Goal: Find specific page/section: Find specific page/section

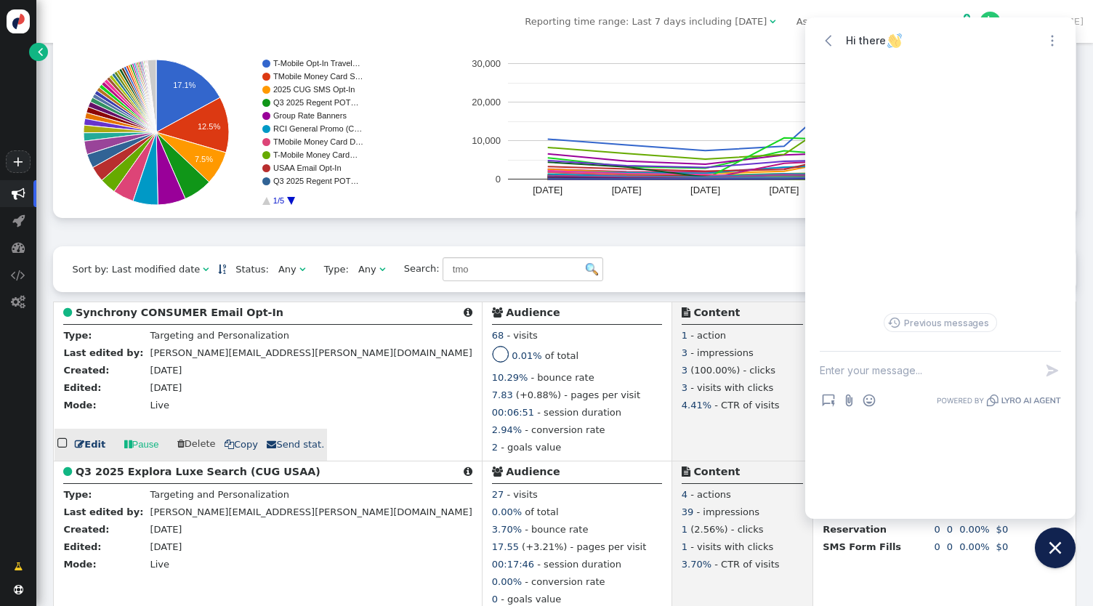
scroll to position [157, 0]
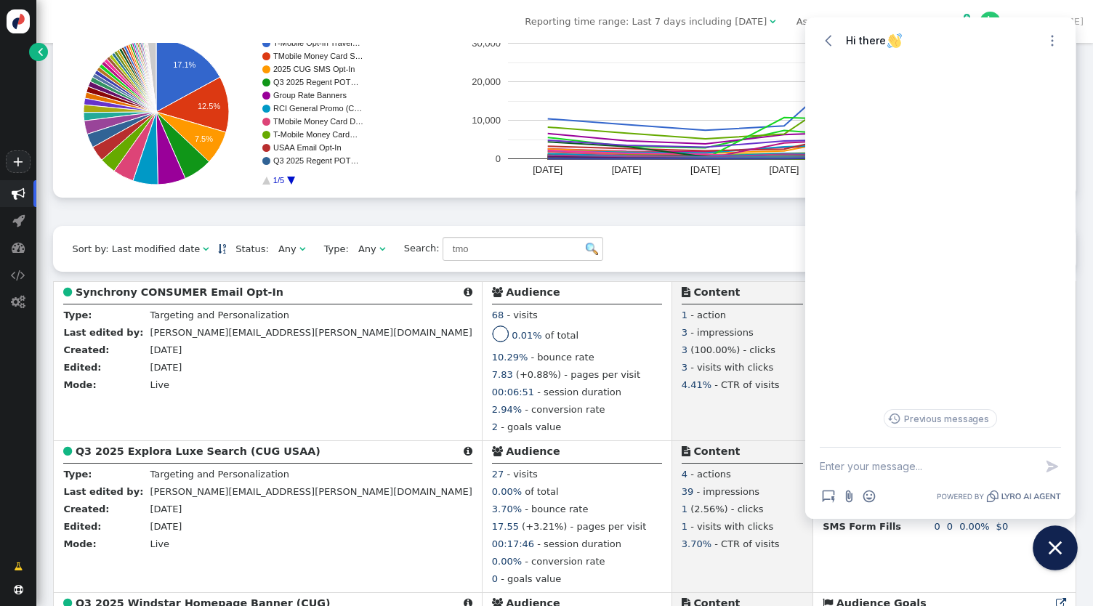
click at [1060, 557] on icon "Close chat widget" at bounding box center [1055, 548] width 23 height 23
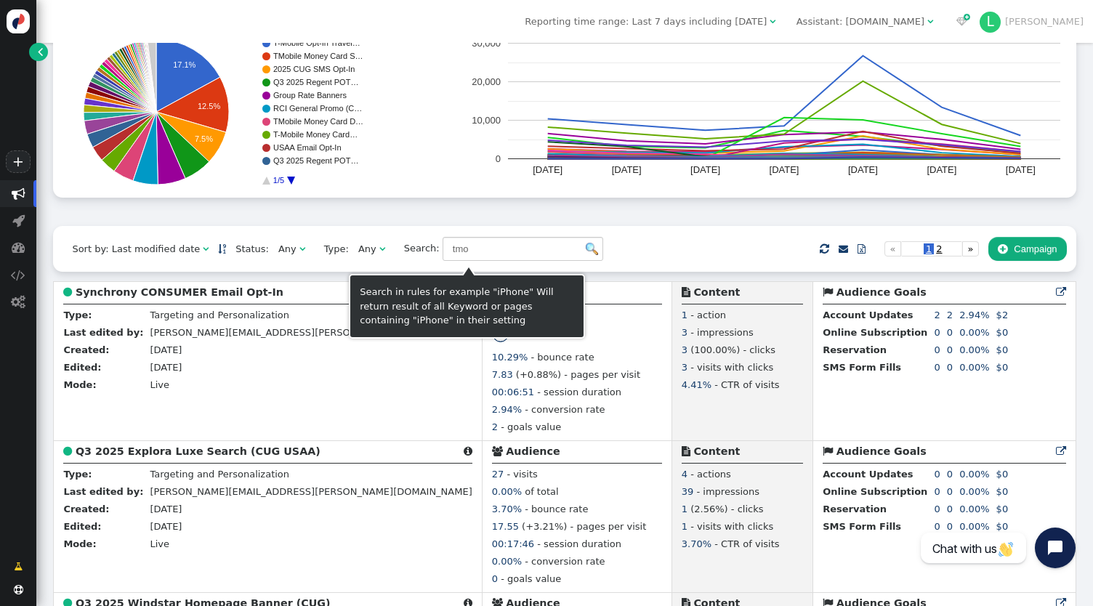
click at [586, 254] on img at bounding box center [592, 249] width 12 height 12
click at [621, 252] on div "Sort by: Last modified date   Status: Any  Type: Any  Search: tmo     I…" at bounding box center [564, 248] width 1022 height 45
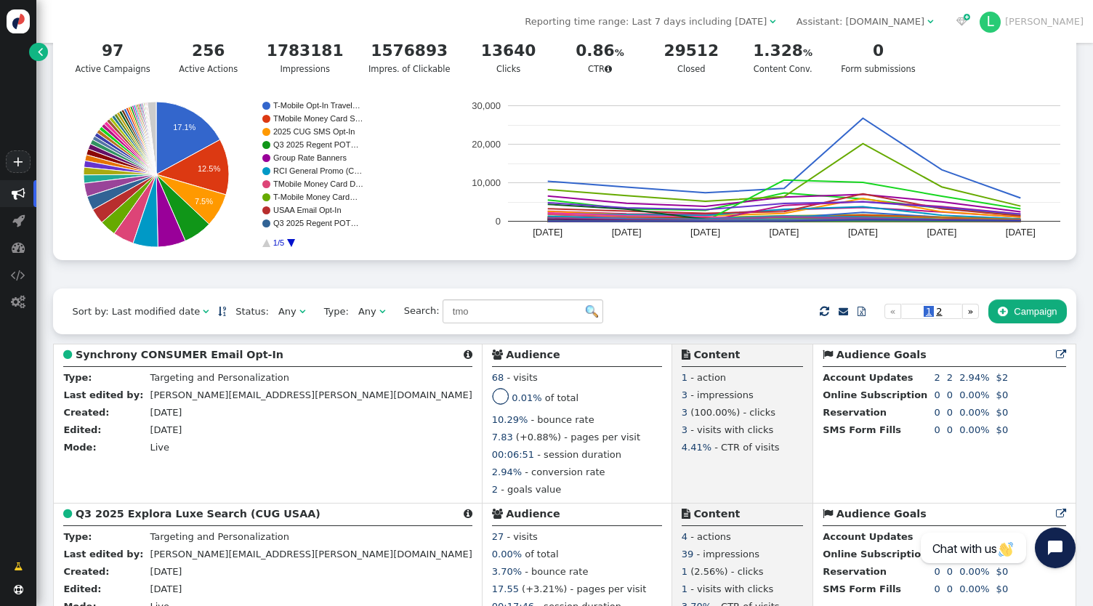
scroll to position [0, 0]
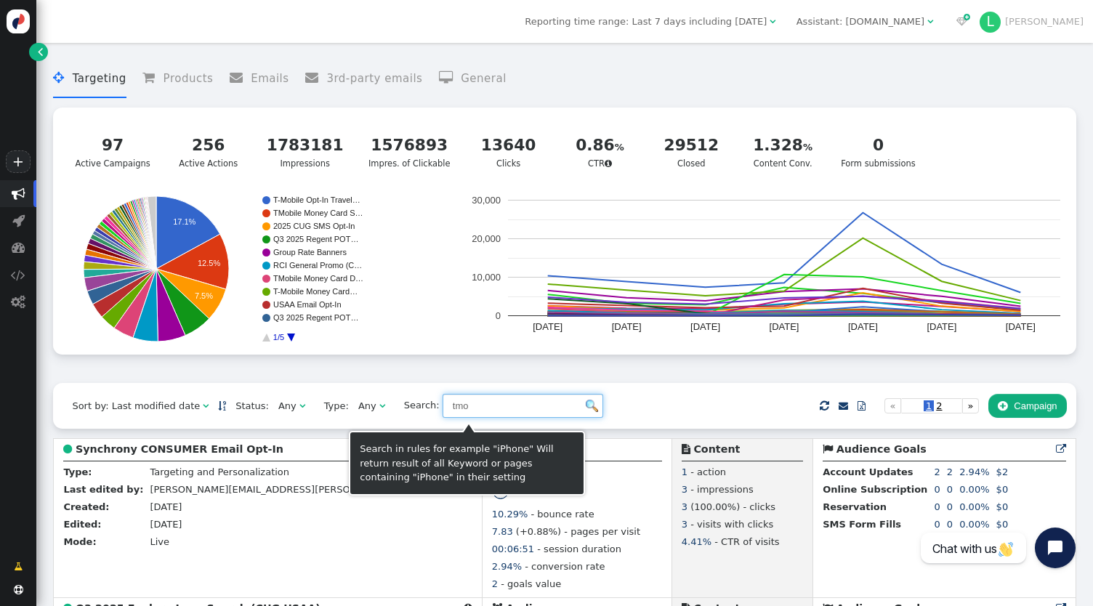
click at [465, 409] on input "tmo" at bounding box center [523, 406] width 161 height 25
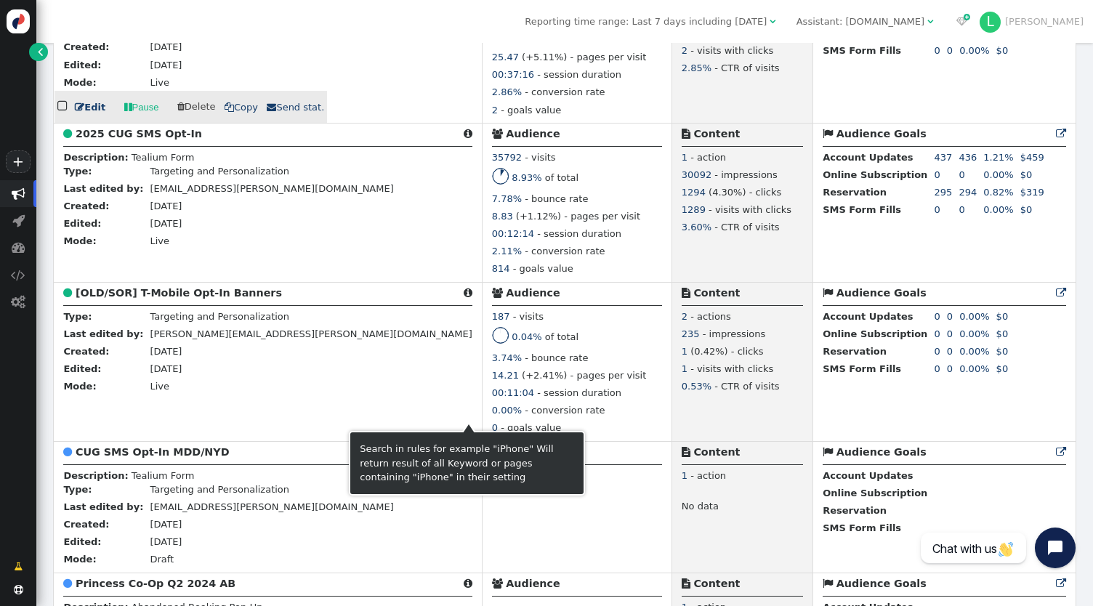
scroll to position [1111, 0]
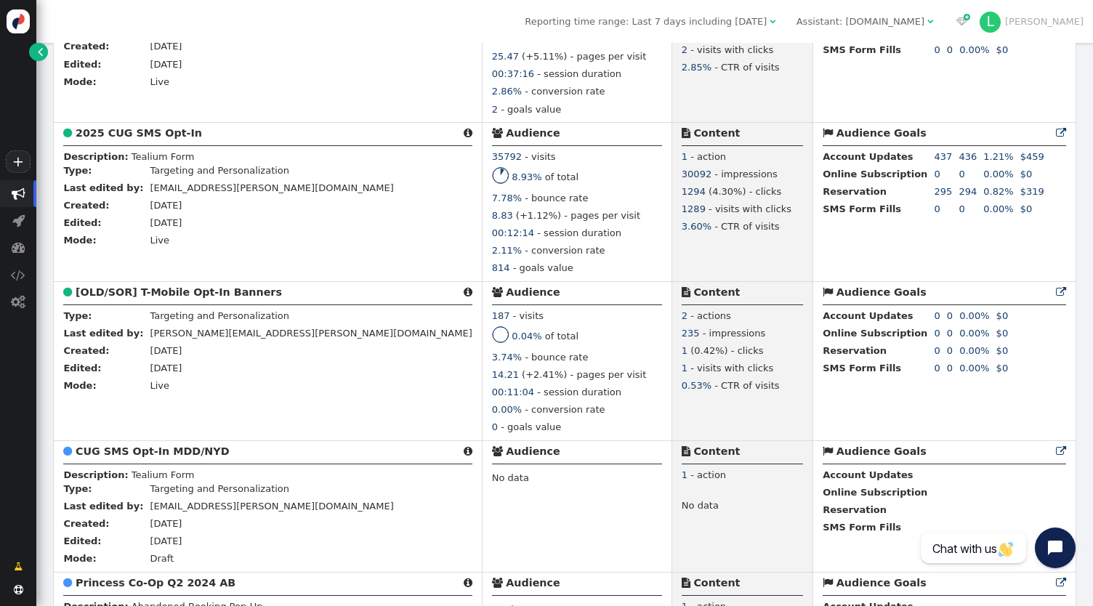
type input "opt"
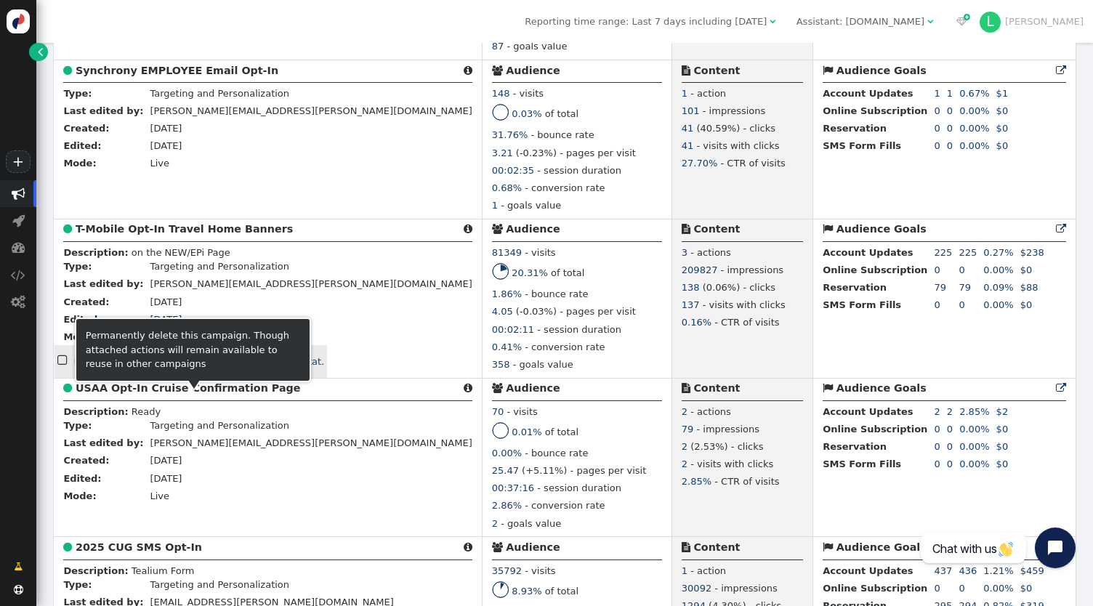
scroll to position [687, 0]
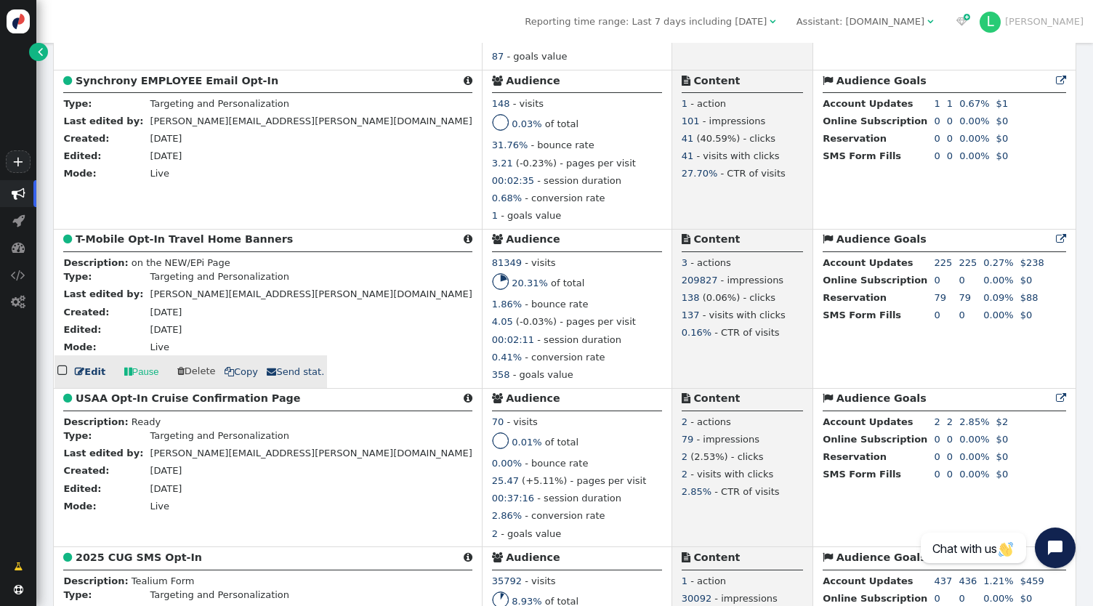
click at [492, 296] on div "20.31% of total" at bounding box center [577, 285] width 170 height 24
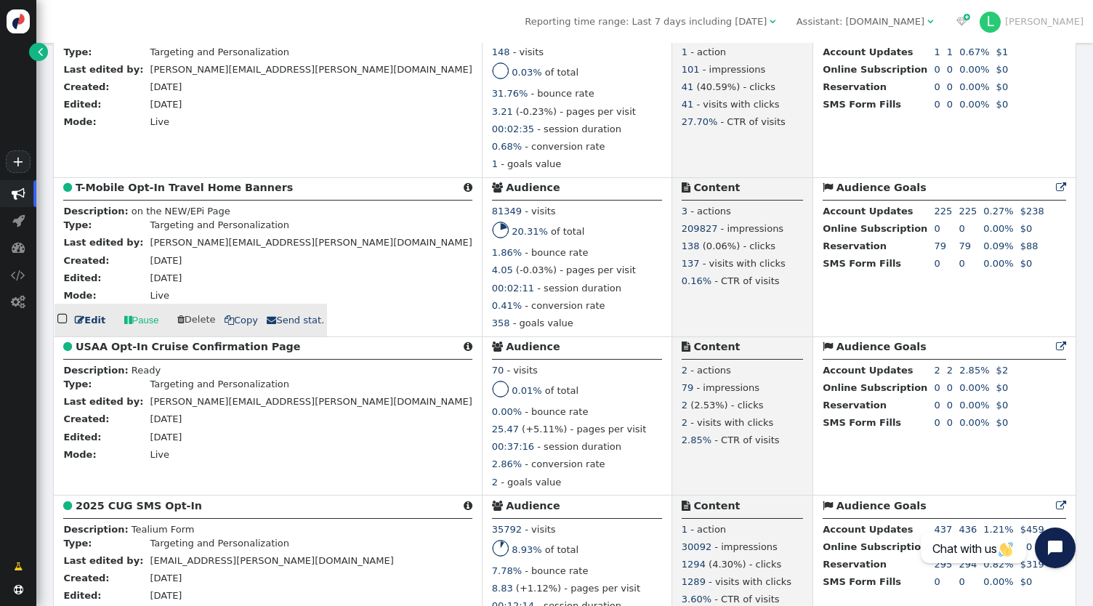
scroll to position [741, 0]
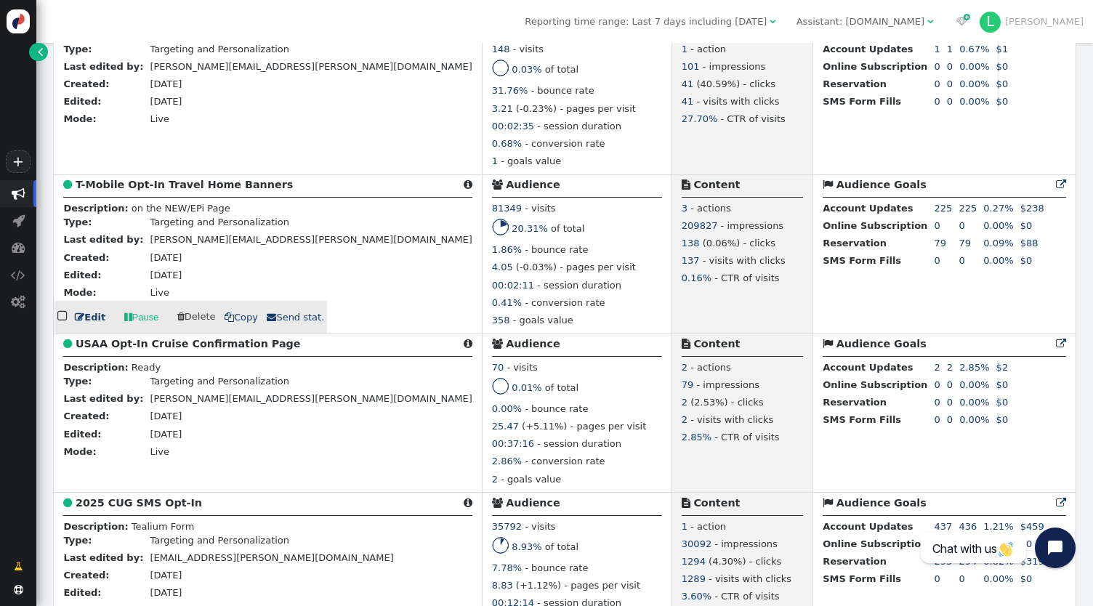
click at [130, 190] on b "T-Mobile Opt-In Travel Home Banners" at bounding box center [184, 185] width 217 height 12
